Goal: Find specific page/section: Find specific page/section

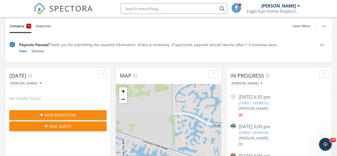
scroll to position [27, 0]
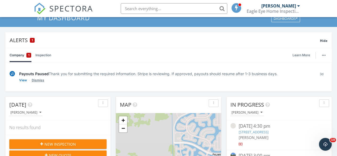
click at [39, 80] on link "Dismiss" at bounding box center [38, 79] width 13 height 5
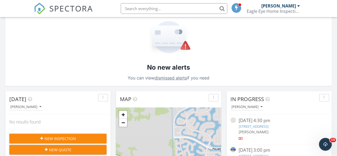
scroll to position [0, 0]
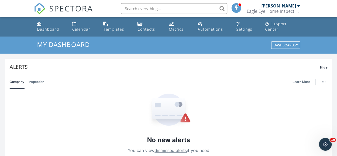
click at [139, 13] on input "text" at bounding box center [174, 8] width 107 height 11
click at [141, 8] on input "text" at bounding box center [174, 8] width 107 height 11
click at [166, 7] on input "text" at bounding box center [174, 8] width 107 height 11
click at [137, 7] on input "text" at bounding box center [174, 8] width 107 height 11
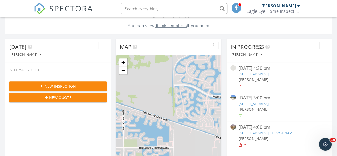
scroll to position [133, 0]
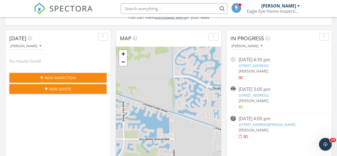
click at [268, 93] on link "4562 Bougainvilla Dr, Lauderdale-by-the-Sea, FL 33308" at bounding box center [253, 95] width 30 height 5
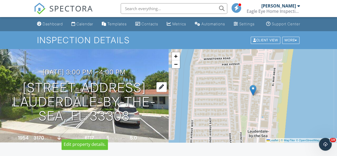
click at [137, 94] on h1 "[STREET_ADDRESS] [GEOGRAPHIC_DATA]-by-the-Sea, FL 33308" at bounding box center [85, 102] width 152 height 42
